Goal: Task Accomplishment & Management: Use online tool/utility

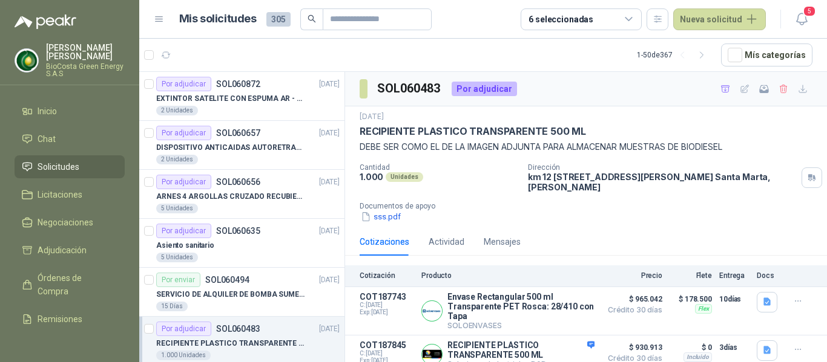
scroll to position [86, 0]
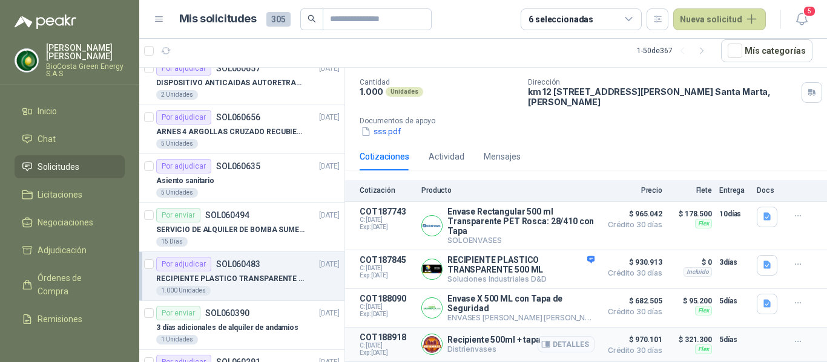
click at [564, 341] on button "Detalles" at bounding box center [565, 344] width 57 height 16
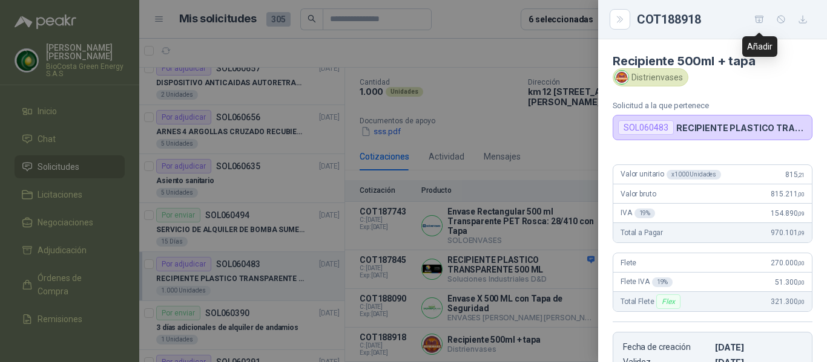
click at [754, 19] on icon "button" at bounding box center [759, 20] width 10 height 10
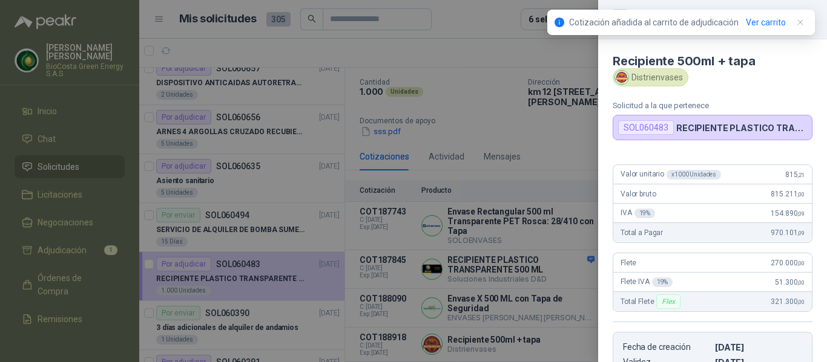
drag, startPoint x: 189, startPoint y: 191, endPoint x: 180, endPoint y: 192, distance: 9.2
click at [185, 191] on div at bounding box center [413, 181] width 827 height 362
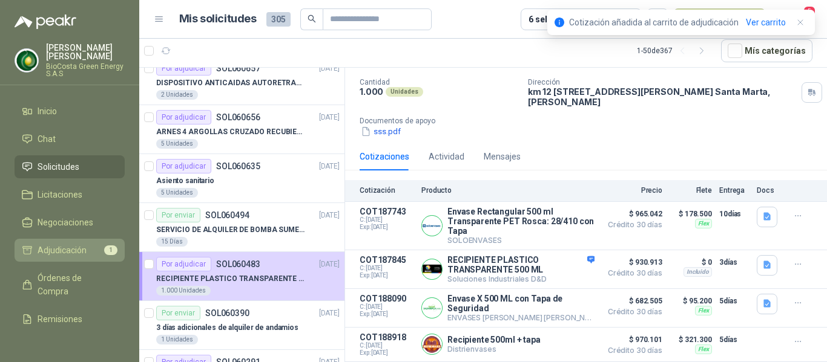
click at [47, 254] on span "Adjudicación" at bounding box center [62, 250] width 49 height 13
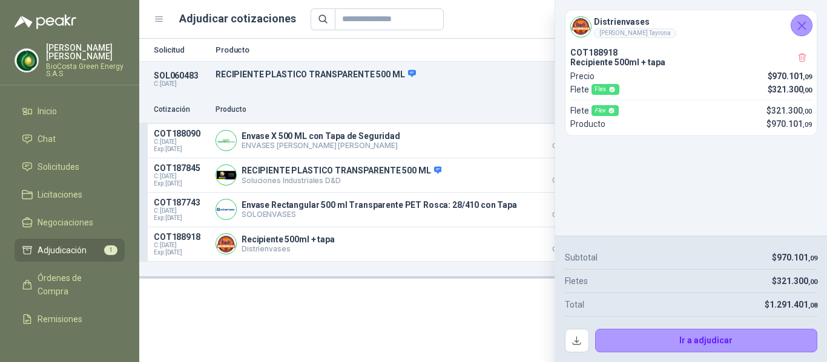
drag, startPoint x: 808, startPoint y: 19, endPoint x: 791, endPoint y: 34, distance: 22.3
click at [802, 24] on icon "Cerrar" at bounding box center [801, 25] width 15 height 15
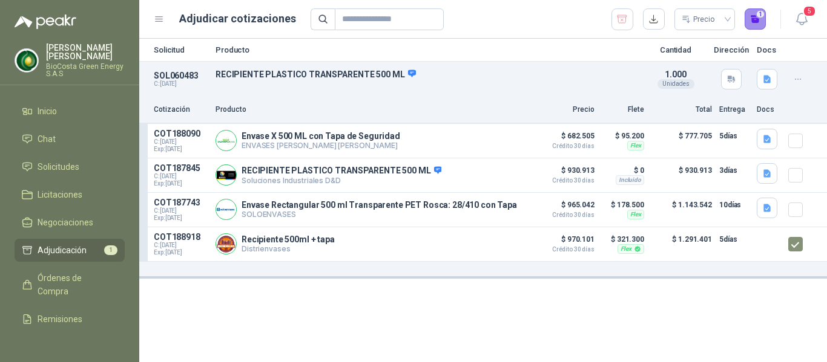
click at [751, 24] on button "1" at bounding box center [755, 19] width 22 height 22
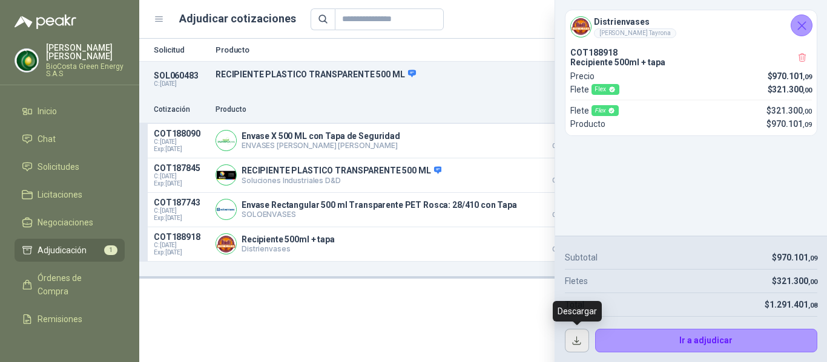
click at [579, 342] on button "button" at bounding box center [577, 341] width 24 height 24
